Goal: Task Accomplishment & Management: Manage account settings

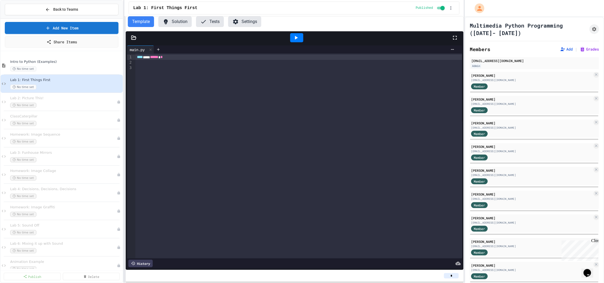
scroll to position [199, 0]
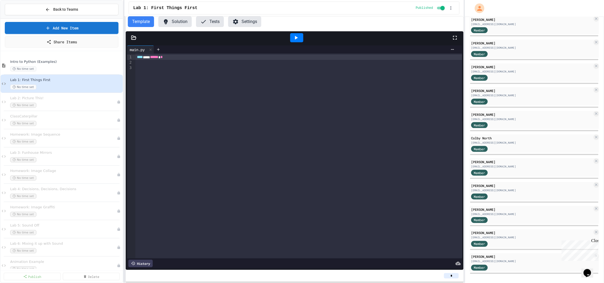
click at [253, 23] on button "Settings" at bounding box center [244, 21] width 33 height 11
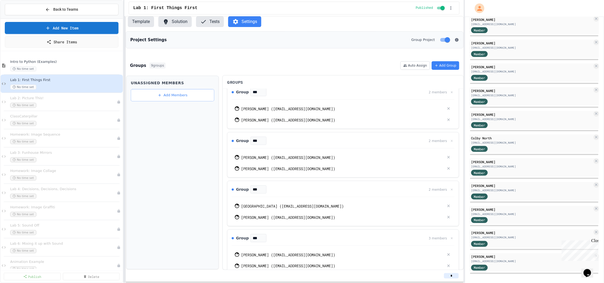
scroll to position [256, 0]
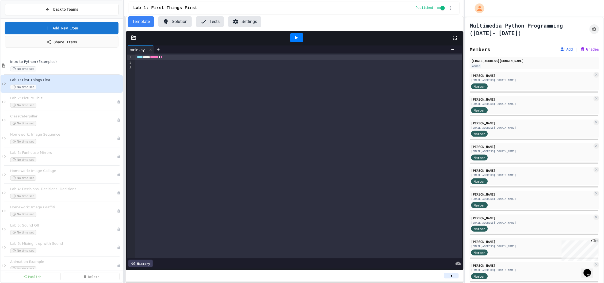
click at [245, 22] on button "Settings" at bounding box center [244, 21] width 33 height 11
